Goal: Transaction & Acquisition: Download file/media

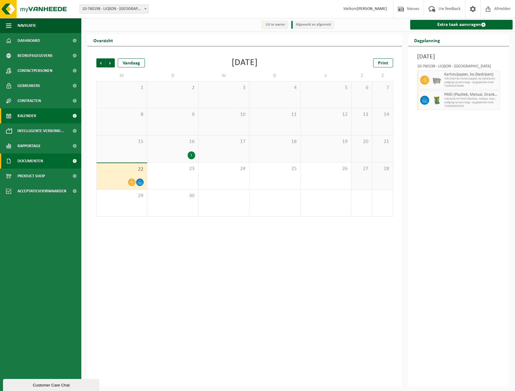
click at [60, 160] on link "Documenten" at bounding box center [40, 161] width 81 height 15
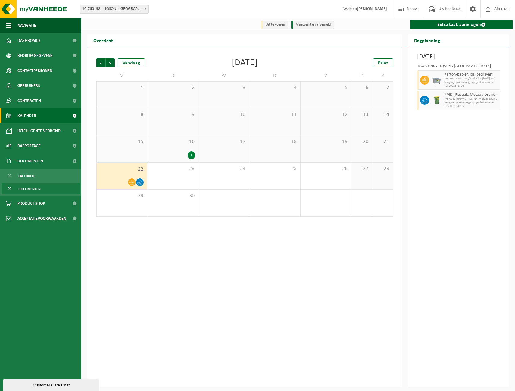
click at [20, 188] on span "Documenten" at bounding box center [29, 188] width 22 height 11
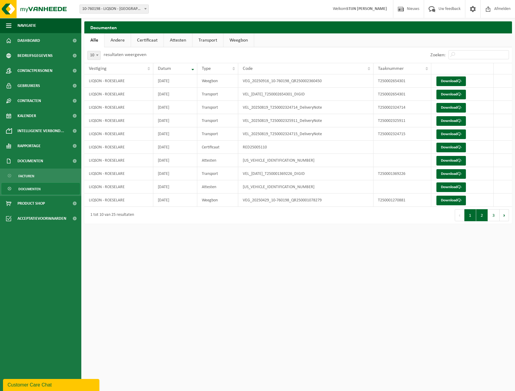
click at [485, 217] on button "2" at bounding box center [482, 215] width 12 height 12
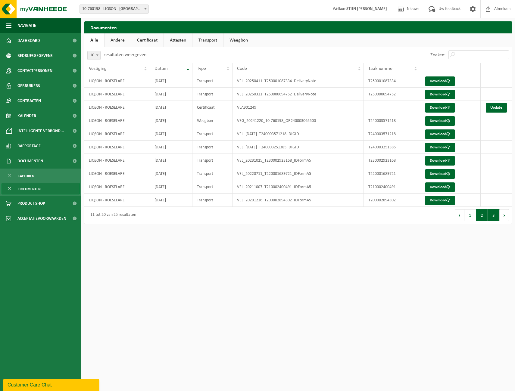
click at [491, 219] on button "3" at bounding box center [494, 215] width 12 height 12
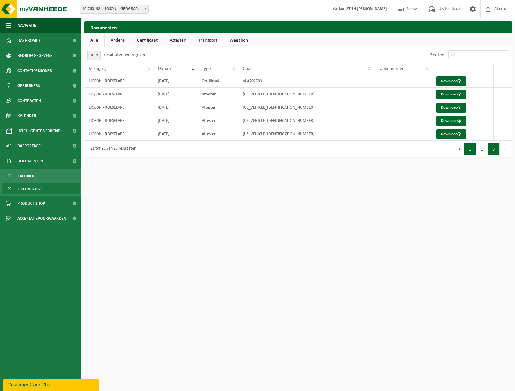
click at [468, 146] on button "1" at bounding box center [470, 149] width 12 height 12
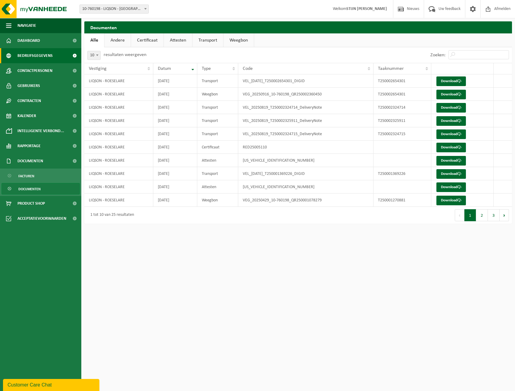
click at [61, 58] on link "Bedrijfsgegevens" at bounding box center [40, 55] width 81 height 15
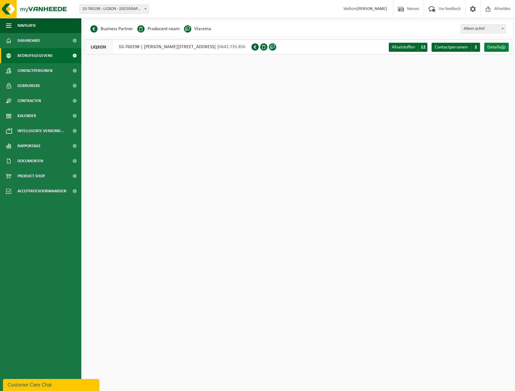
click at [496, 46] on span "Details" at bounding box center [494, 47] width 14 height 5
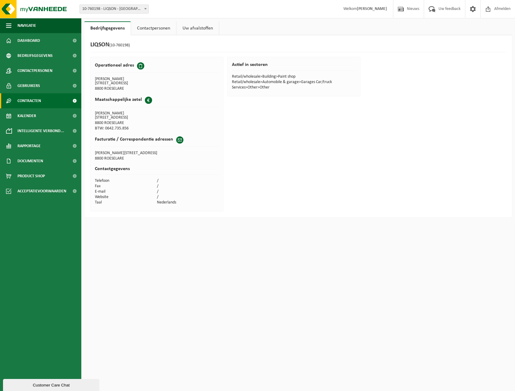
click at [46, 100] on link "Contracten" at bounding box center [40, 100] width 81 height 15
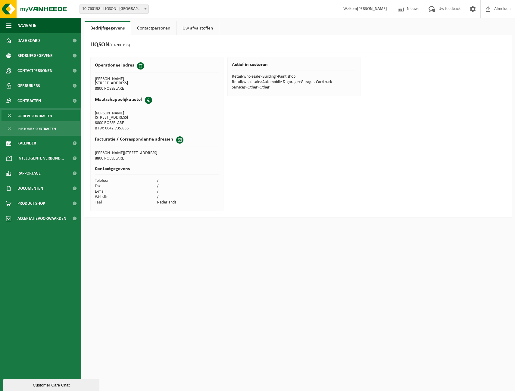
click at [45, 116] on span "Actieve contracten" at bounding box center [35, 115] width 34 height 11
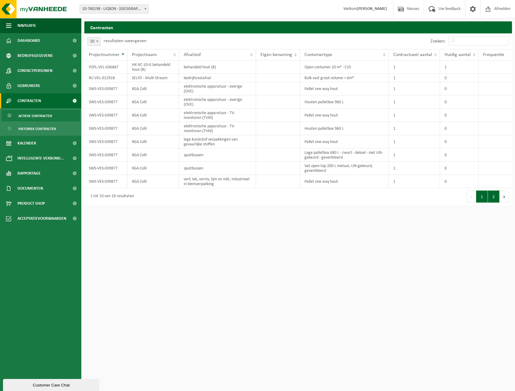
click at [495, 194] on button "2" at bounding box center [494, 197] width 12 height 12
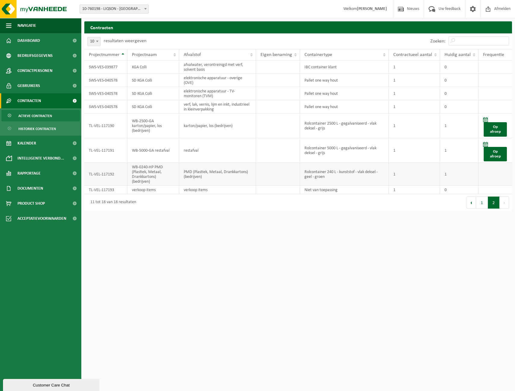
click at [109, 175] on td "TL-VEL-117192" at bounding box center [105, 174] width 43 height 23
click at [197, 171] on td "PMD (Plastiek, Metaal, Drankkartons) (bedrijven)" at bounding box center [217, 174] width 77 height 23
click at [55, 126] on span "Historiek contracten" at bounding box center [37, 128] width 38 height 11
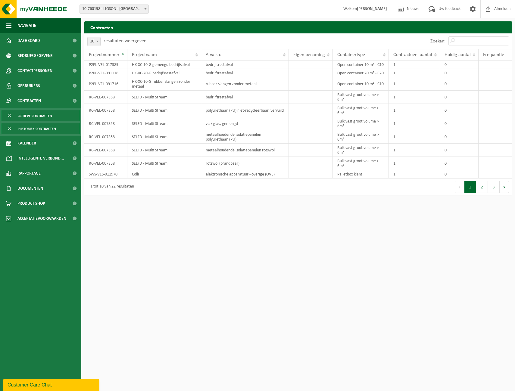
click at [41, 116] on span "Actieve contracten" at bounding box center [35, 115] width 34 height 11
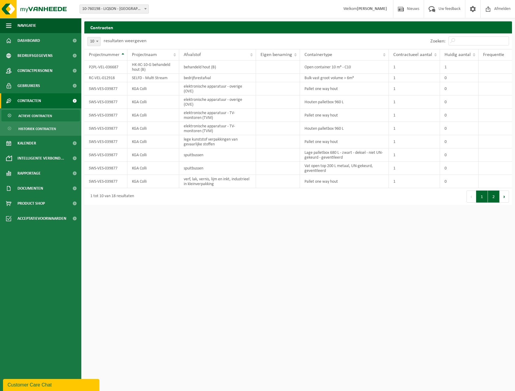
click at [493, 196] on button "2" at bounding box center [494, 197] width 12 height 12
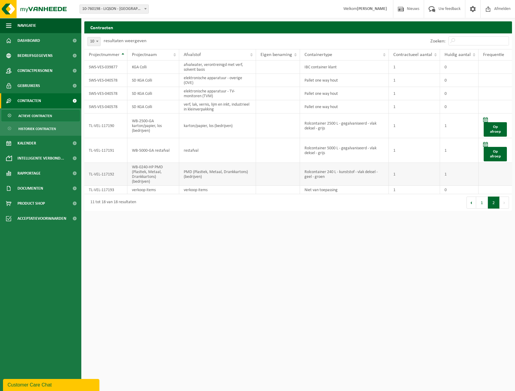
click at [129, 178] on td "WB-0240-HP PMD (Plastiek, Metaal, Drankkartons) (bedrijven)" at bounding box center [153, 174] width 52 height 23
click at [75, 73] on span at bounding box center [75, 70] width 14 height 15
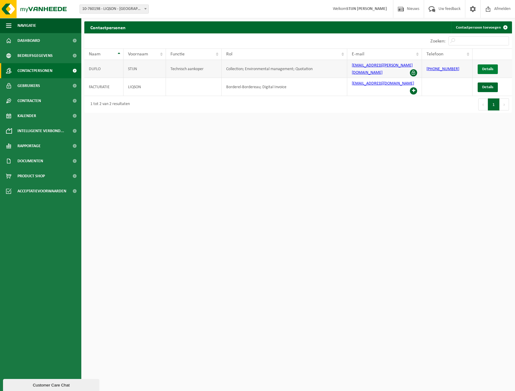
click at [493, 67] on span "Details" at bounding box center [487, 69] width 11 height 4
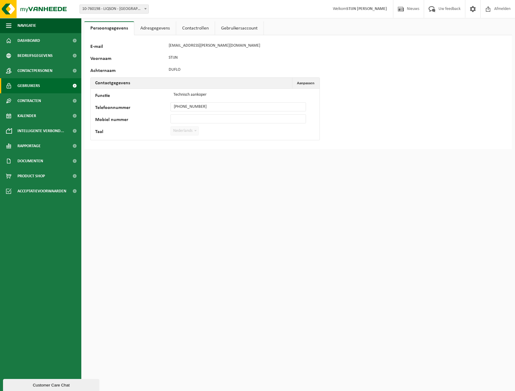
click at [60, 86] on link "Gebruikers" at bounding box center [40, 85] width 81 height 15
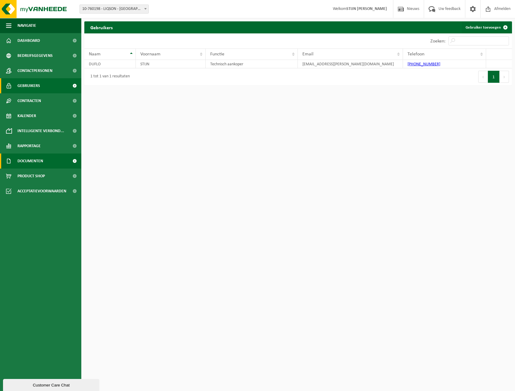
click at [42, 163] on span "Documenten" at bounding box center [30, 161] width 26 height 15
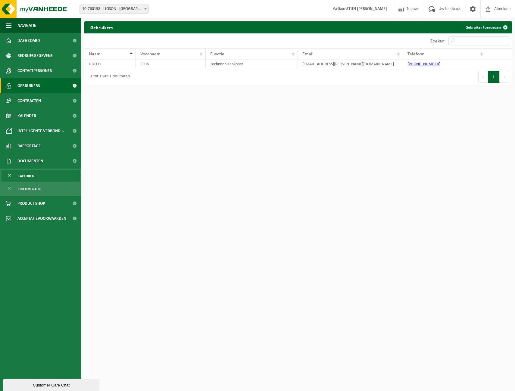
click at [27, 175] on span "Facturen" at bounding box center [26, 175] width 16 height 11
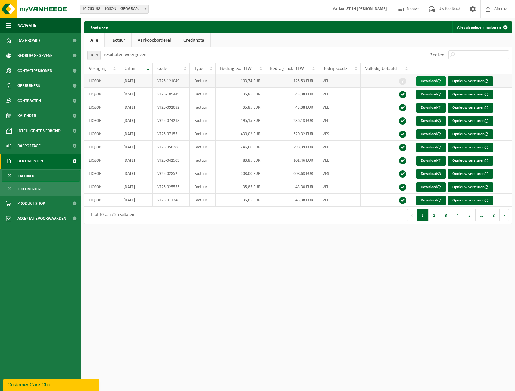
click at [437, 79] on link "Download" at bounding box center [431, 81] width 30 height 10
click at [435, 97] on link "Download" at bounding box center [431, 95] width 30 height 10
click at [427, 122] on link "Download" at bounding box center [431, 121] width 30 height 10
click at [30, 116] on span "Kalender" at bounding box center [26, 115] width 19 height 15
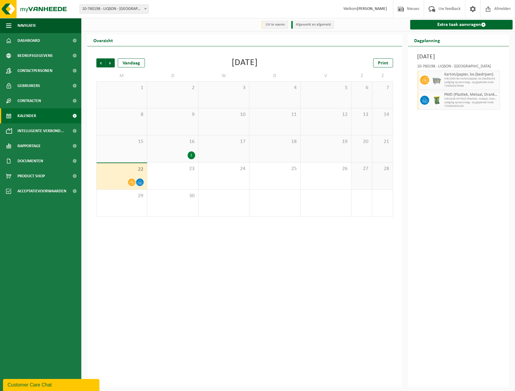
click at [184, 154] on div "1" at bounding box center [172, 155] width 45 height 8
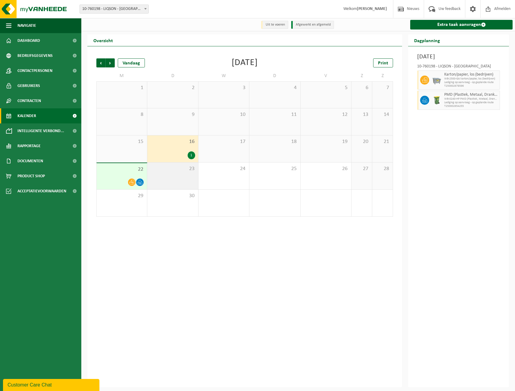
click at [183, 166] on span "23" at bounding box center [172, 169] width 45 height 7
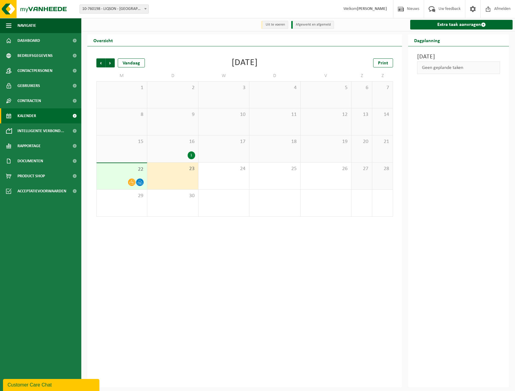
click at [191, 147] on div "16 1" at bounding box center [172, 148] width 51 height 27
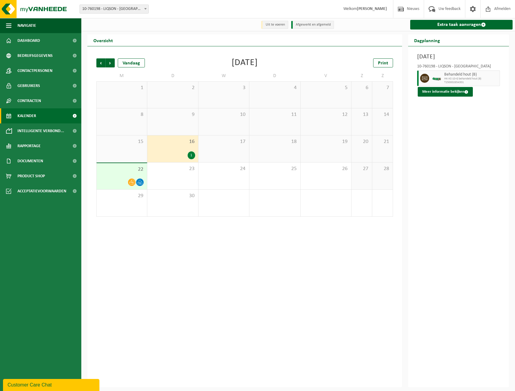
click at [190, 155] on div "1" at bounding box center [192, 155] width 8 height 8
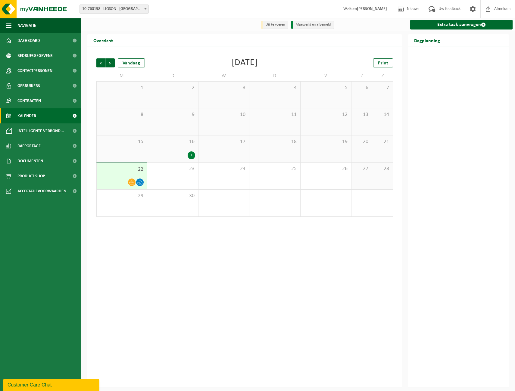
click at [190, 155] on div "1" at bounding box center [192, 155] width 8 height 8
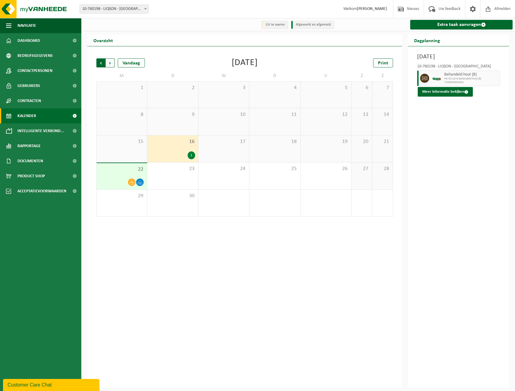
click at [110, 62] on span "Volgende" at bounding box center [110, 62] width 9 height 9
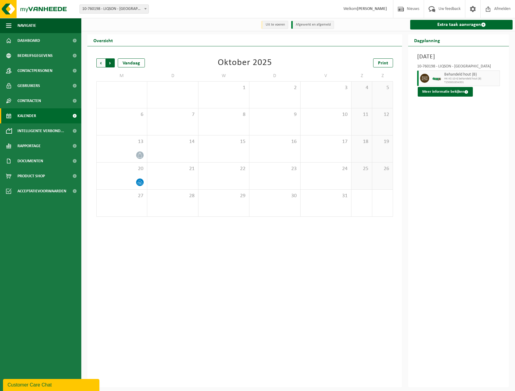
click at [99, 61] on span "Vorige" at bounding box center [100, 62] width 9 height 9
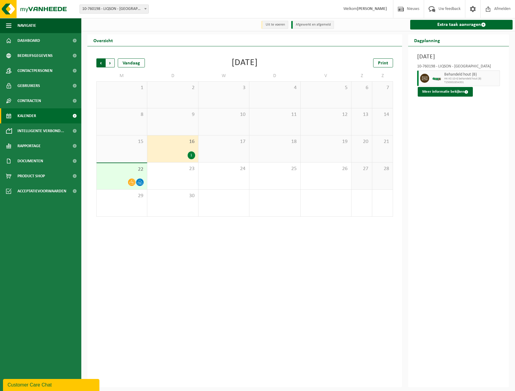
click at [113, 62] on span "Volgende" at bounding box center [110, 62] width 9 height 9
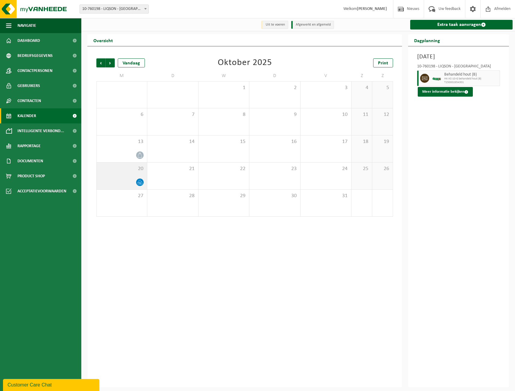
click at [129, 178] on div "20" at bounding box center [122, 176] width 50 height 27
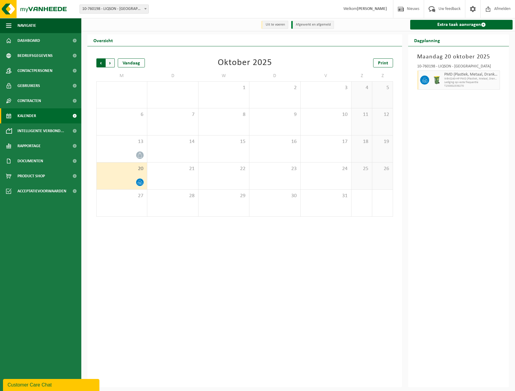
click at [113, 65] on span "Volgende" at bounding box center [110, 62] width 9 height 9
click at [99, 63] on span "Vorige" at bounding box center [100, 62] width 9 height 9
click at [101, 64] on span "Vorige" at bounding box center [100, 62] width 9 height 9
